Goal: Task Accomplishment & Management: Use online tool/utility

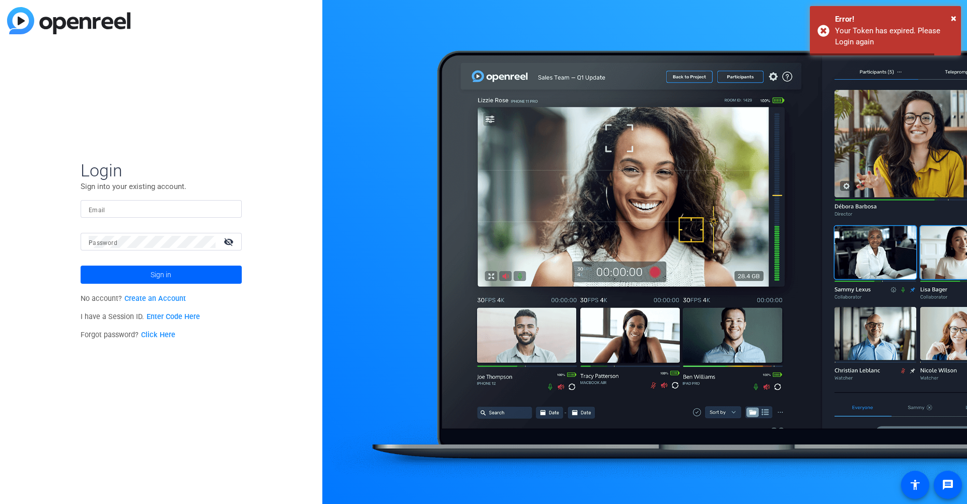
click at [151, 205] on input "Email" at bounding box center [161, 209] width 145 height 12
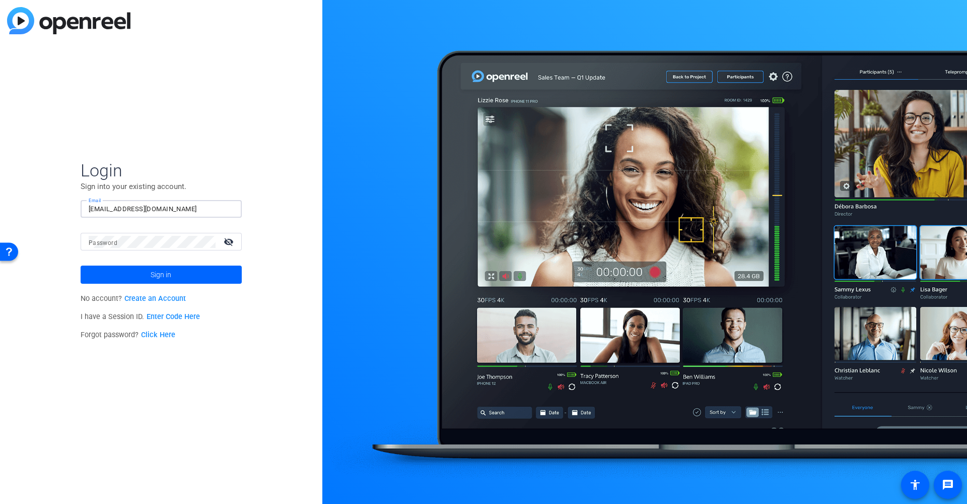
type input "[EMAIL_ADDRESS][DOMAIN_NAME]"
click at [161, 274] on button "Sign in" at bounding box center [161, 274] width 161 height 18
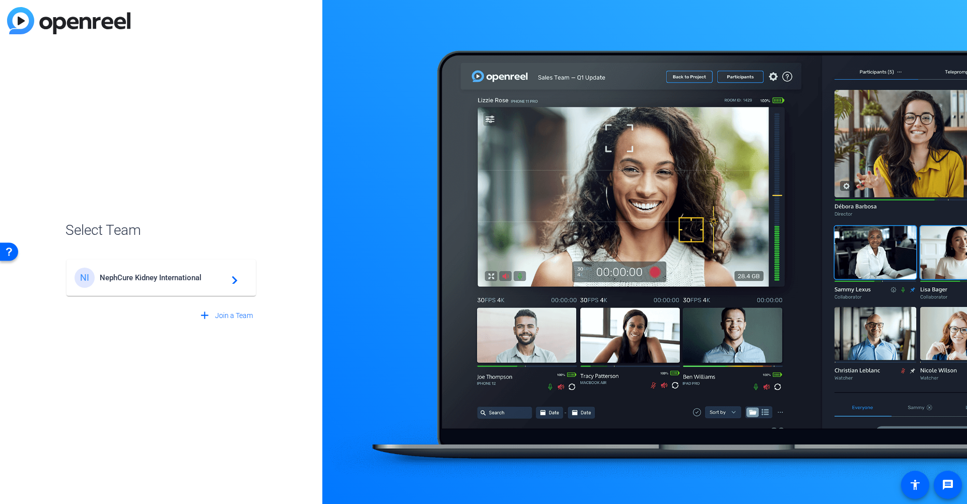
click at [171, 277] on span "NephCure Kidney International" at bounding box center [163, 277] width 126 height 9
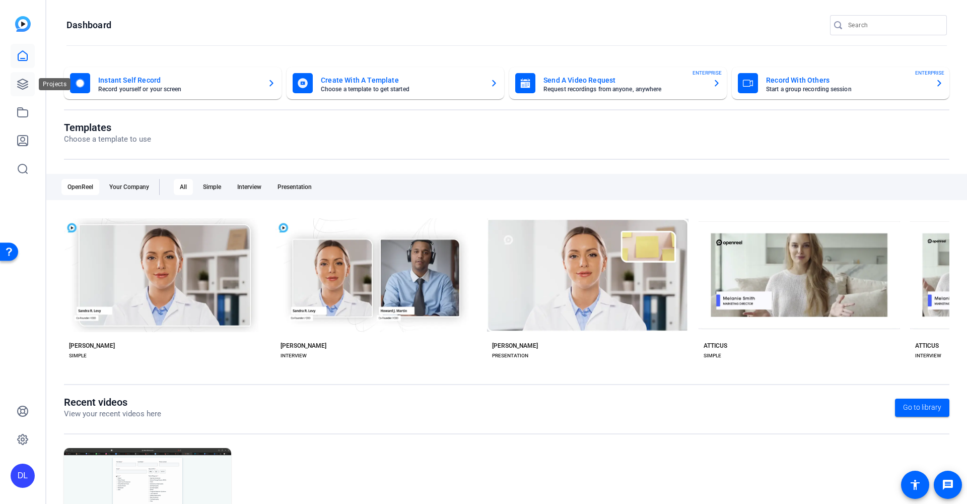
click at [28, 80] on icon at bounding box center [23, 84] width 12 height 12
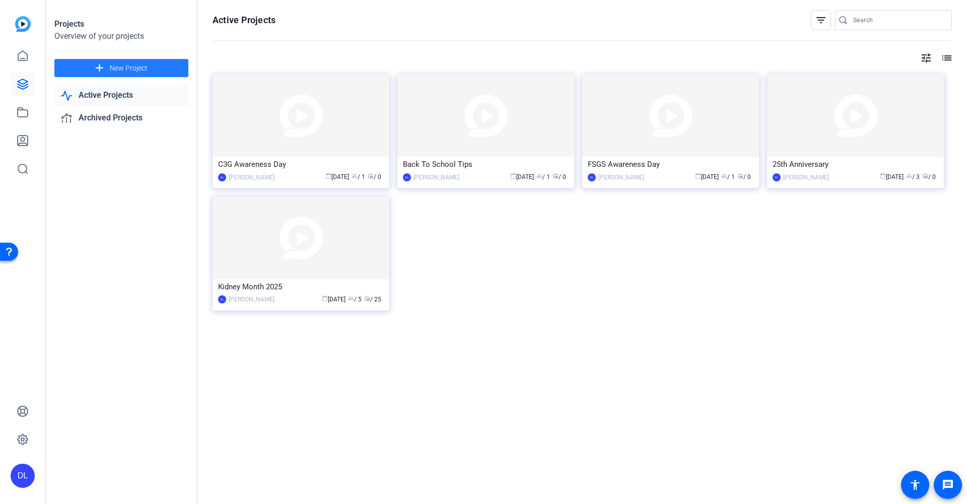
click at [124, 67] on span "New Project" at bounding box center [129, 68] width 38 height 11
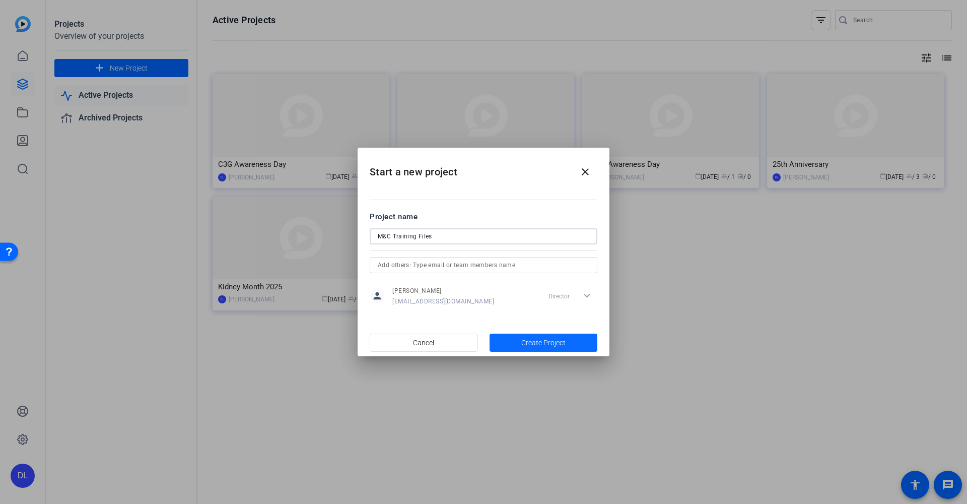
type input "M&C Training Files"
click at [559, 346] on span "Create Project" at bounding box center [543, 342] width 44 height 11
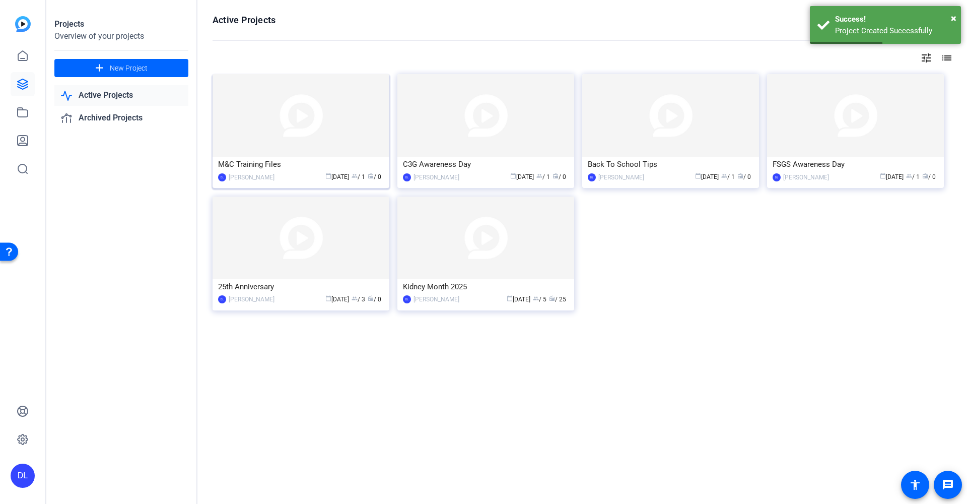
click at [272, 145] on img at bounding box center [301, 115] width 177 height 83
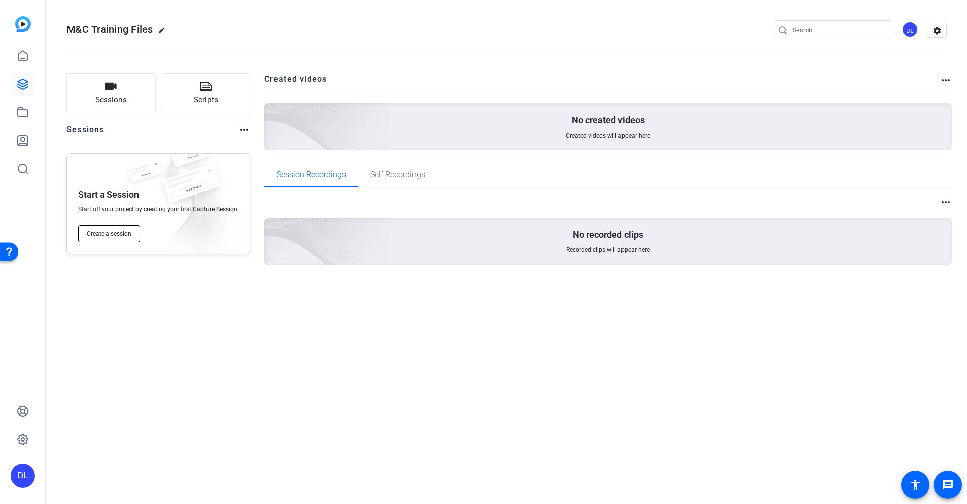
click at [134, 233] on button "Create a session" at bounding box center [109, 233] width 62 height 17
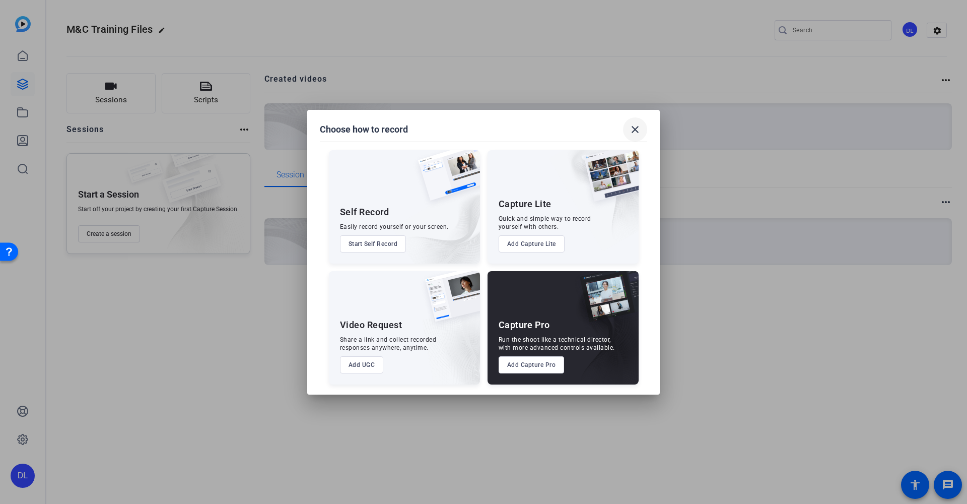
click at [637, 131] on mat-icon "close" at bounding box center [635, 129] width 12 height 12
